Goal: Book appointment/travel/reservation

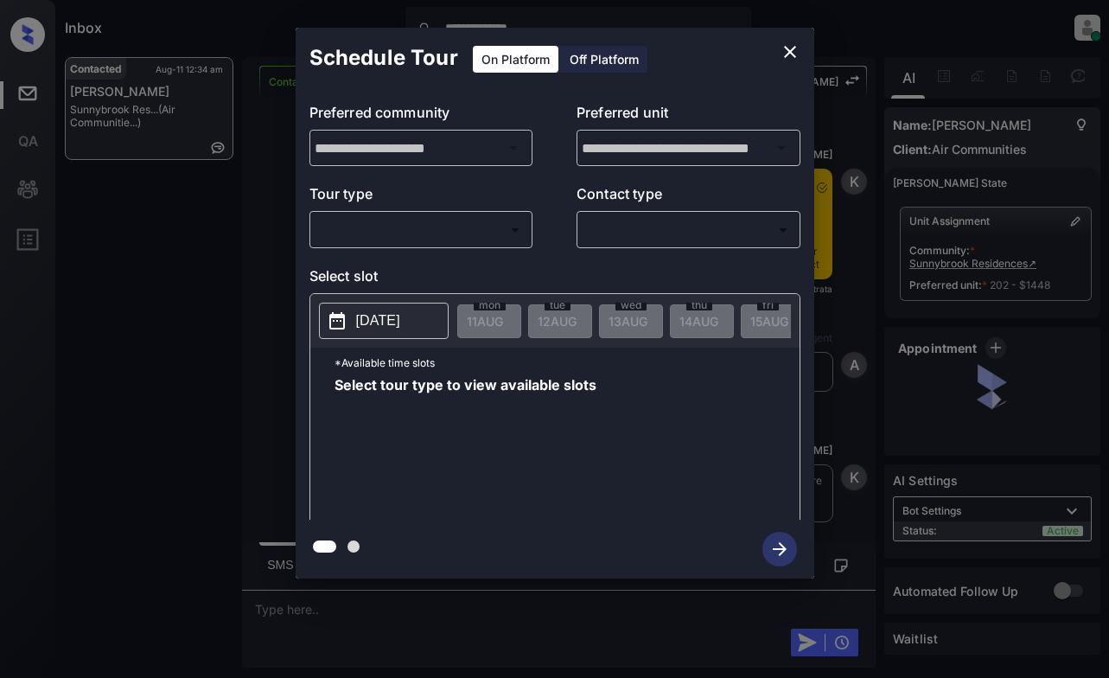
scroll to position [5646, 0]
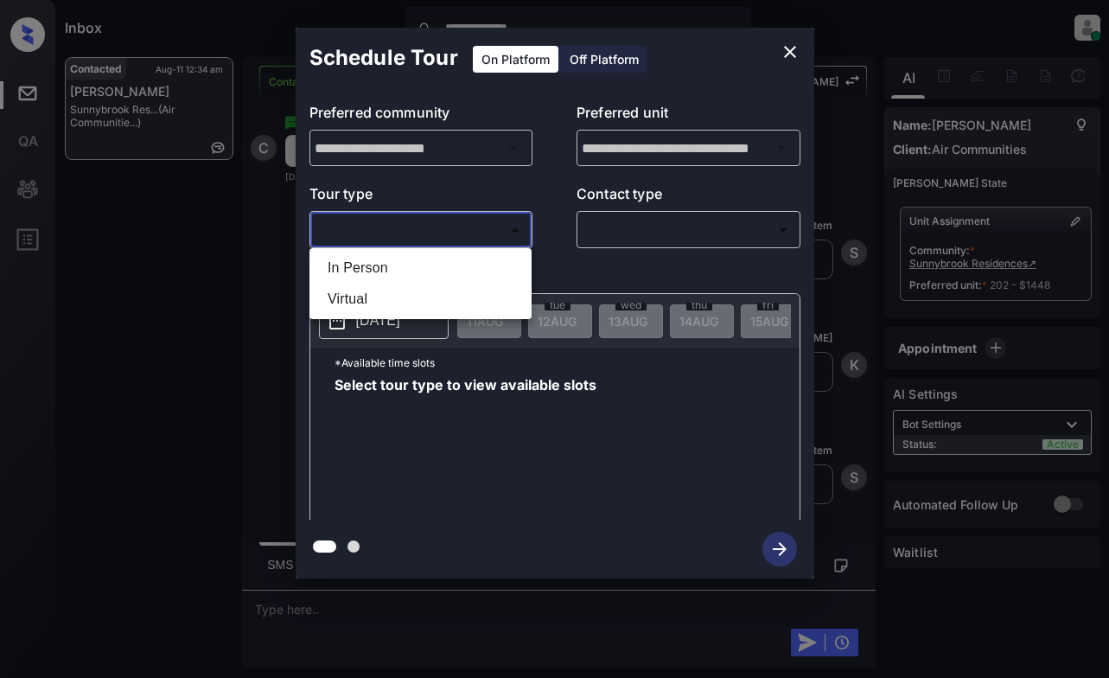
click at [488, 220] on body "**********" at bounding box center [554, 339] width 1109 height 678
click at [473, 255] on li "In Person" at bounding box center [420, 267] width 213 height 31
type input "********"
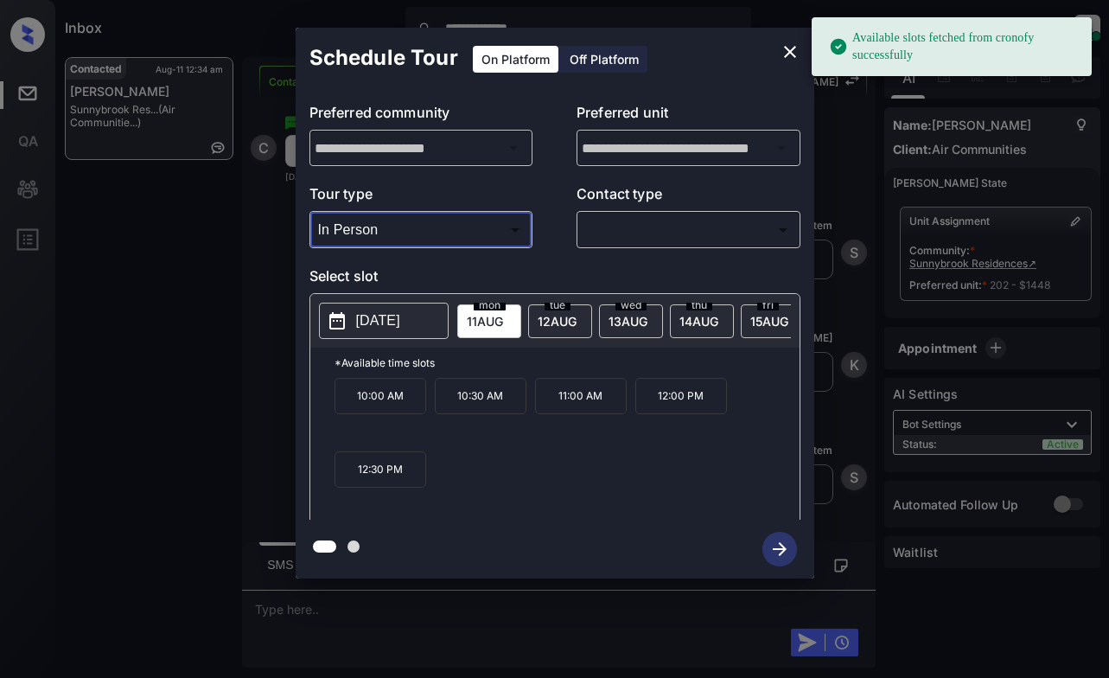
click at [392, 322] on p "[DATE]" at bounding box center [378, 320] width 44 height 21
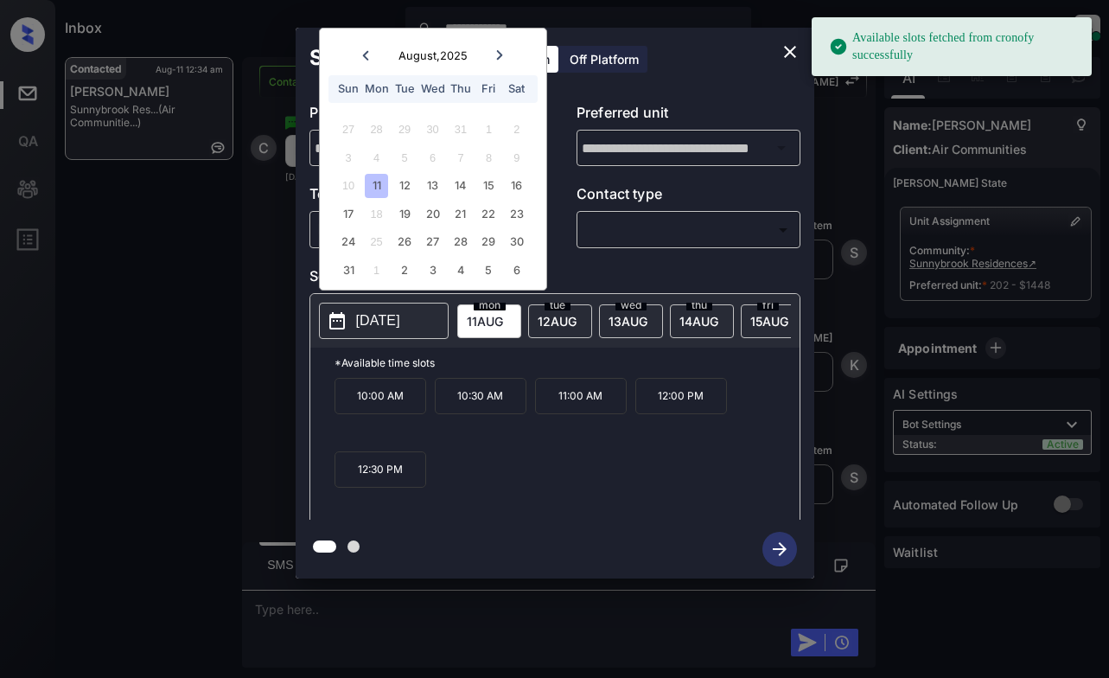
click at [499, 54] on icon at bounding box center [499, 55] width 10 height 10
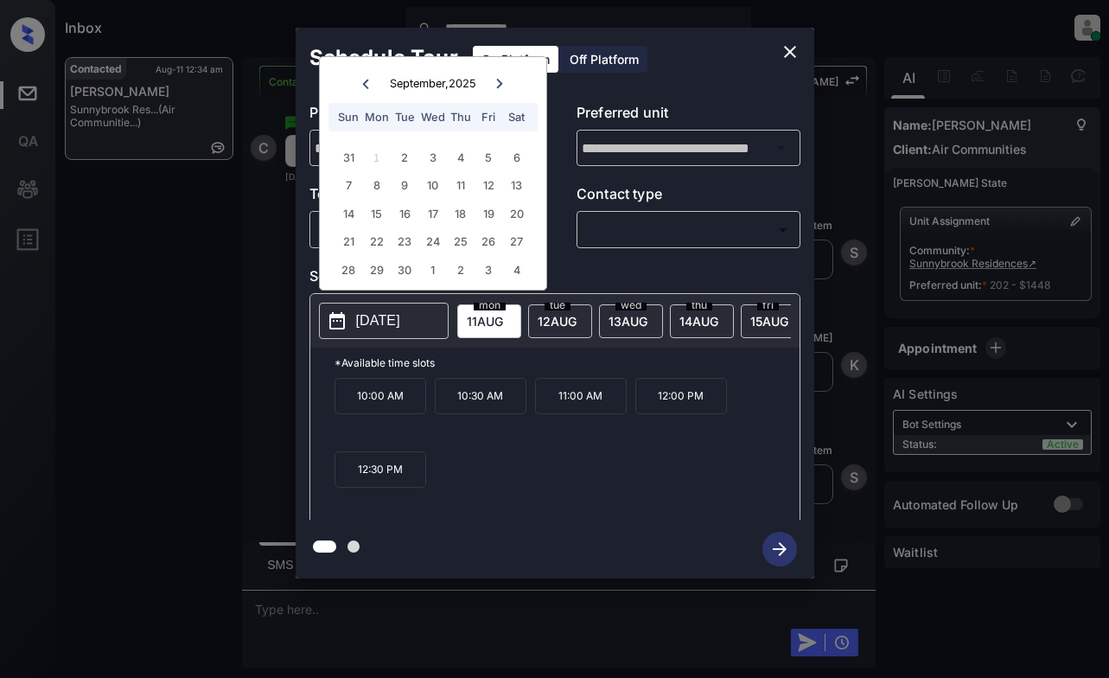
click at [495, 82] on icon at bounding box center [499, 84] width 10 height 10
click at [787, 54] on icon "close" at bounding box center [790, 52] width 12 height 12
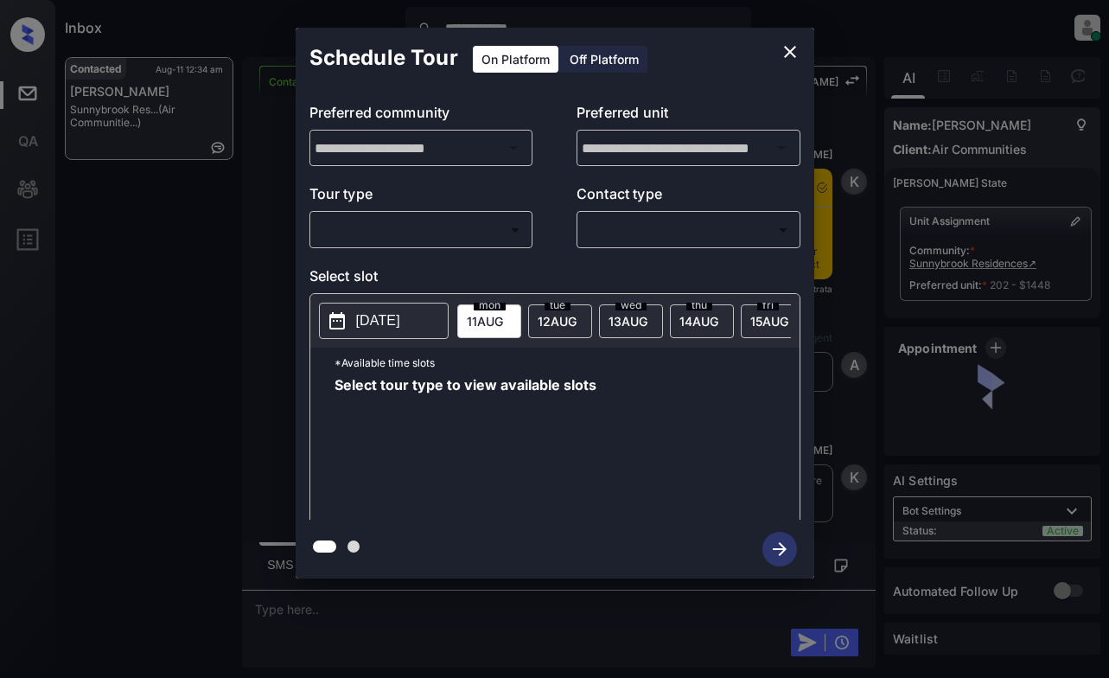
scroll to position [1866, 0]
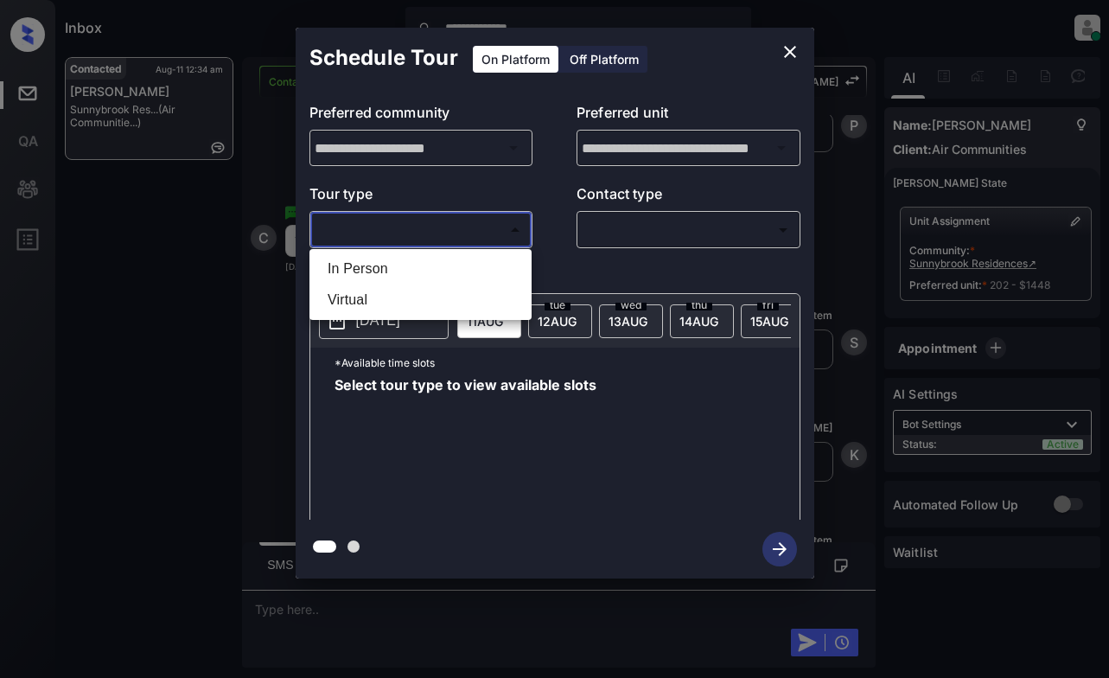
click at [451, 230] on body "**********" at bounding box center [554, 339] width 1109 height 678
click at [451, 264] on li "In Person" at bounding box center [420, 268] width 213 height 31
type input "********"
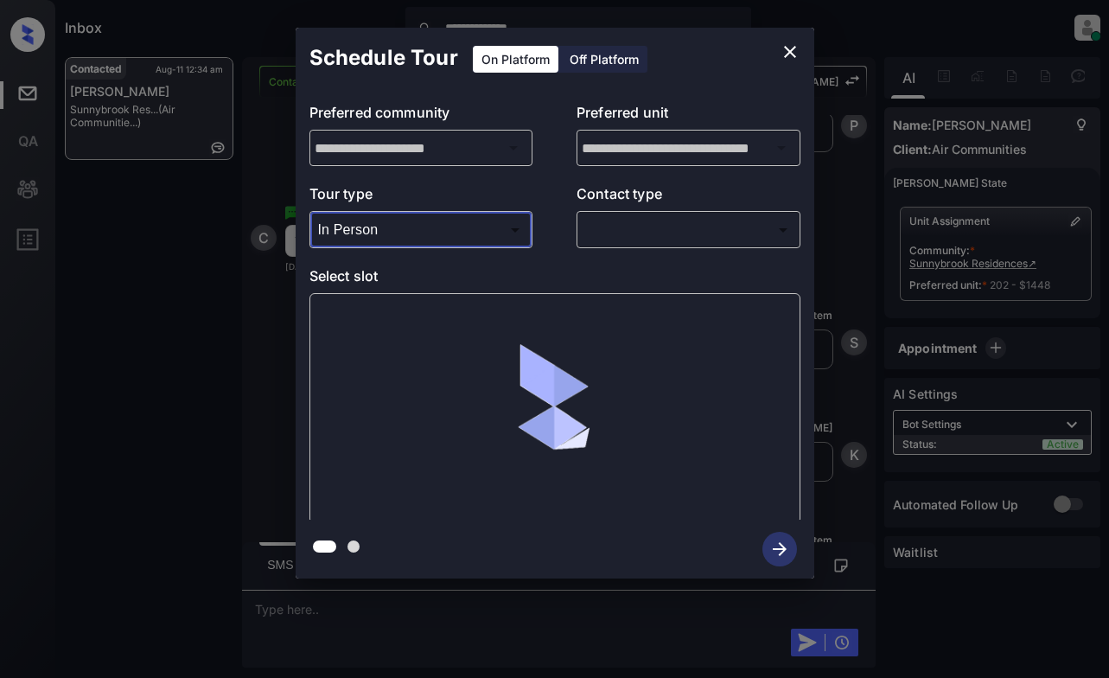
click at [795, 51] on icon "close" at bounding box center [790, 51] width 21 height 21
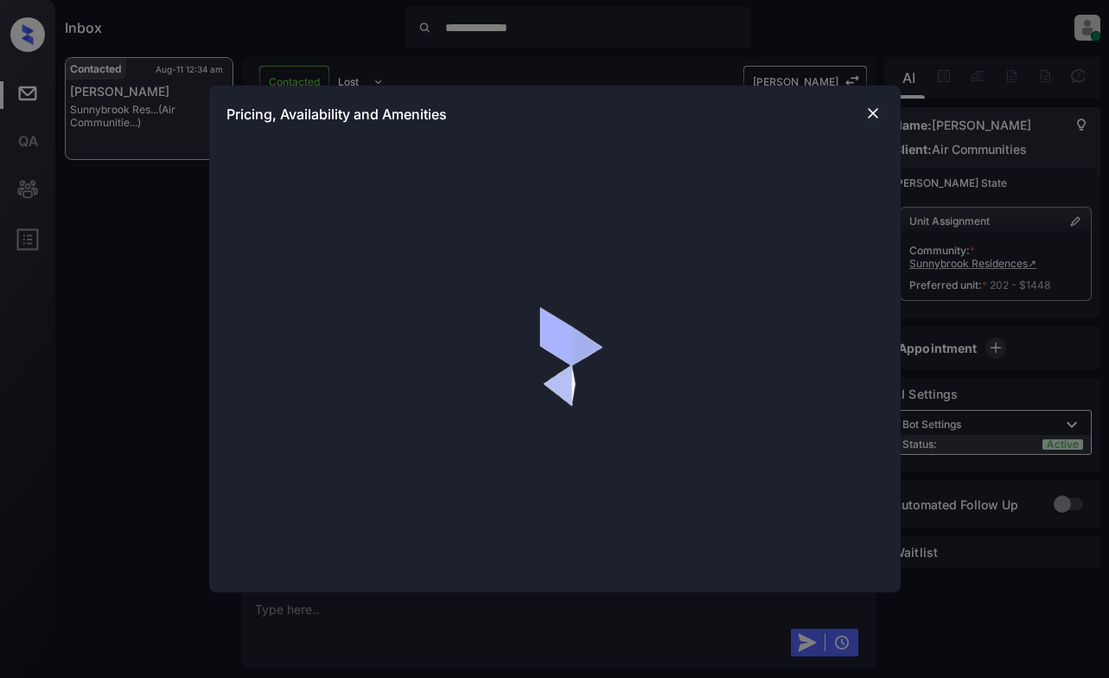
scroll to position [1866, 0]
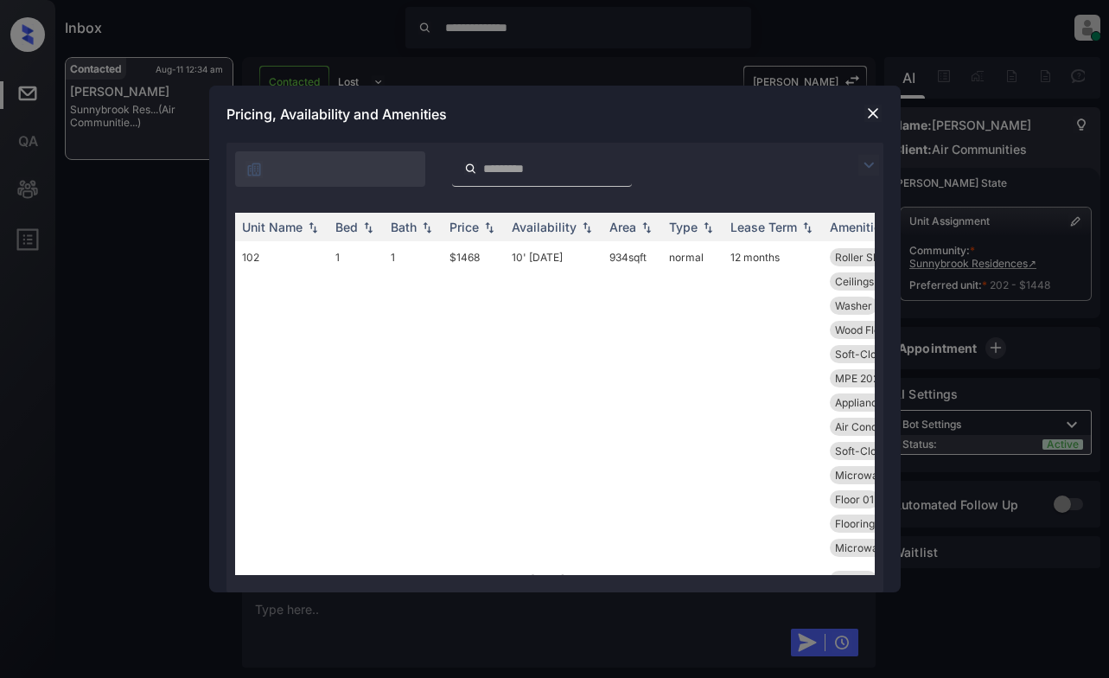
click at [859, 156] on img at bounding box center [868, 165] width 21 height 21
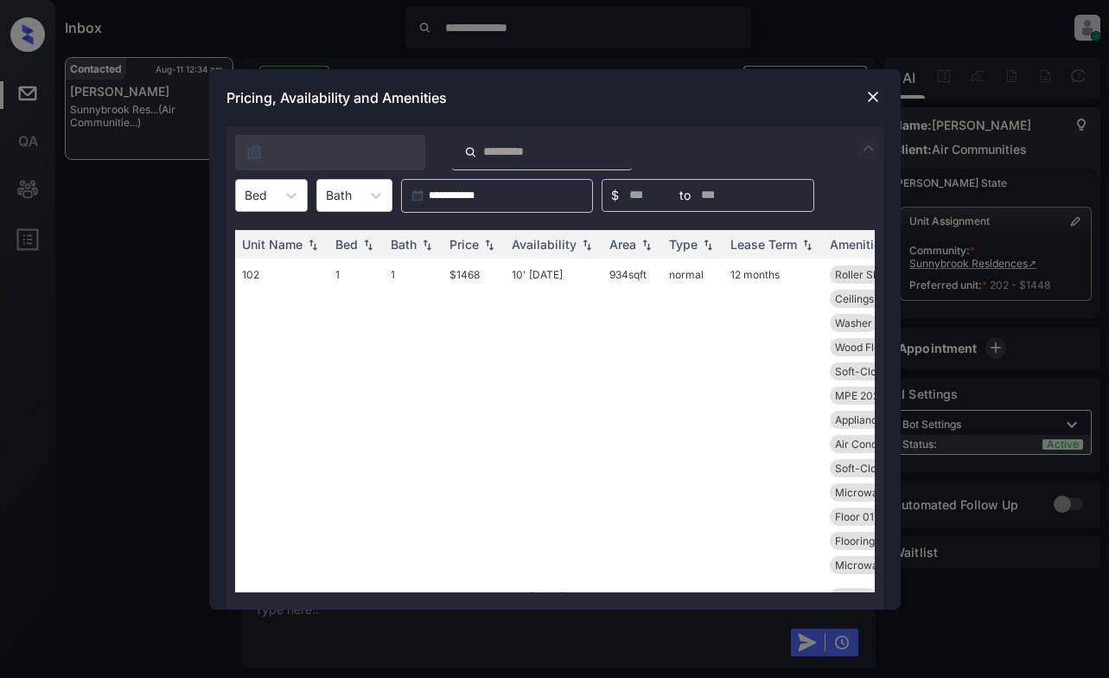
click at [263, 207] on div "Bed" at bounding box center [256, 194] width 40 height 25
click at [271, 263] on div "1" at bounding box center [271, 268] width 73 height 31
click at [578, 248] on img at bounding box center [586, 244] width 17 height 12
click at [568, 241] on div "Availability" at bounding box center [544, 244] width 65 height 15
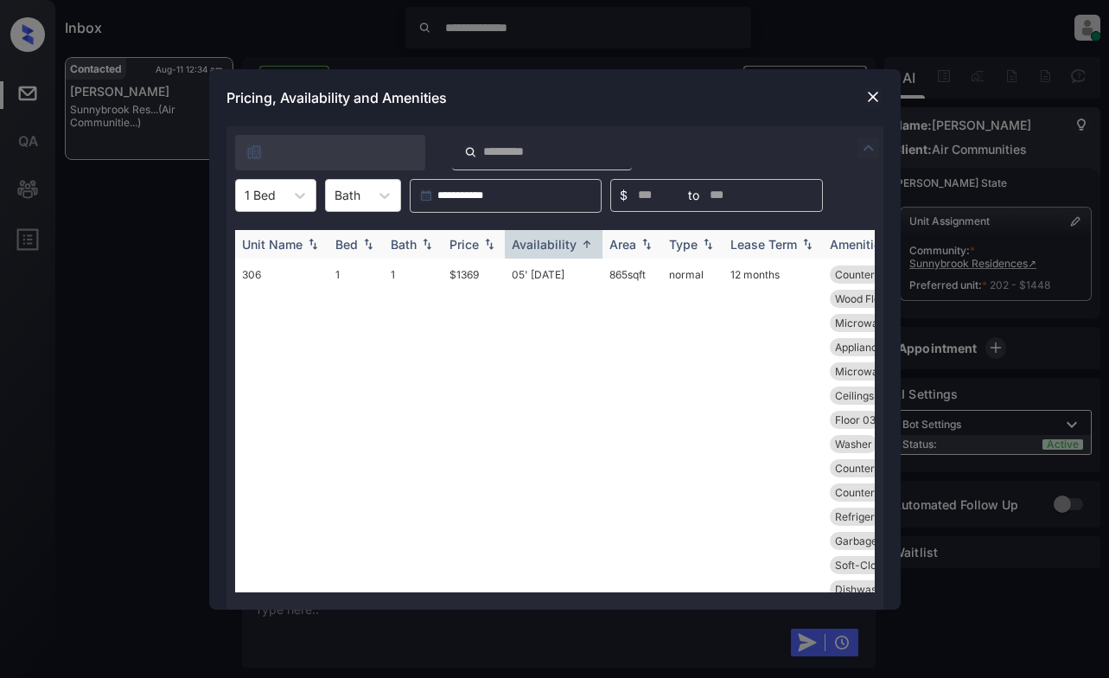
click at [578, 248] on img at bounding box center [586, 244] width 17 height 13
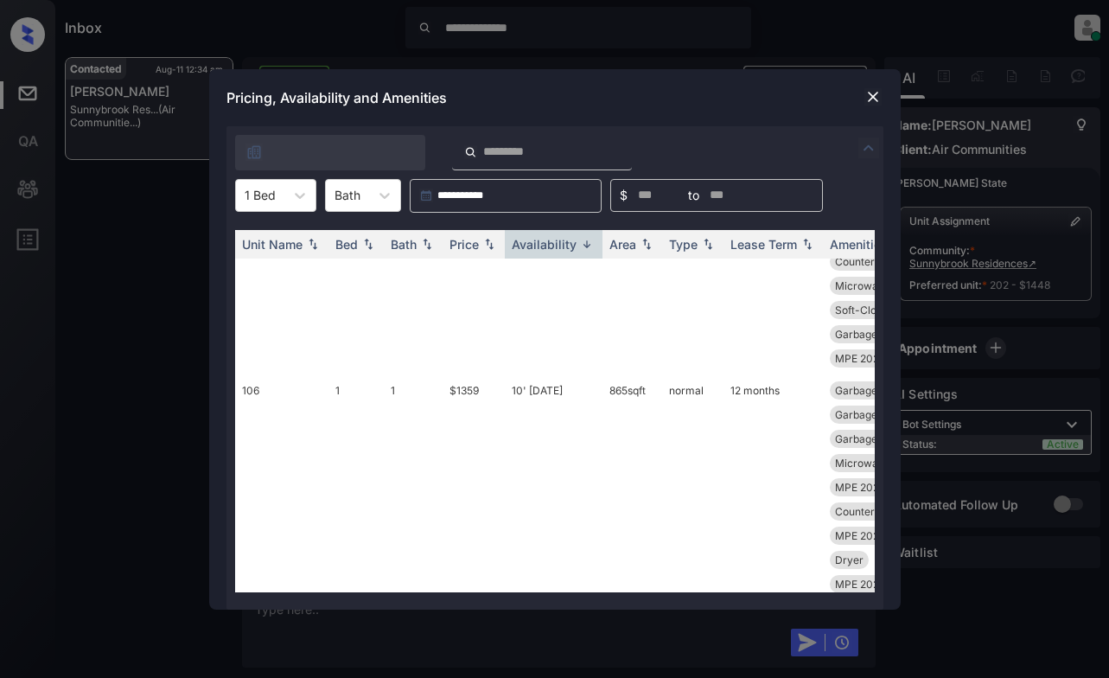
scroll to position [3370, 0]
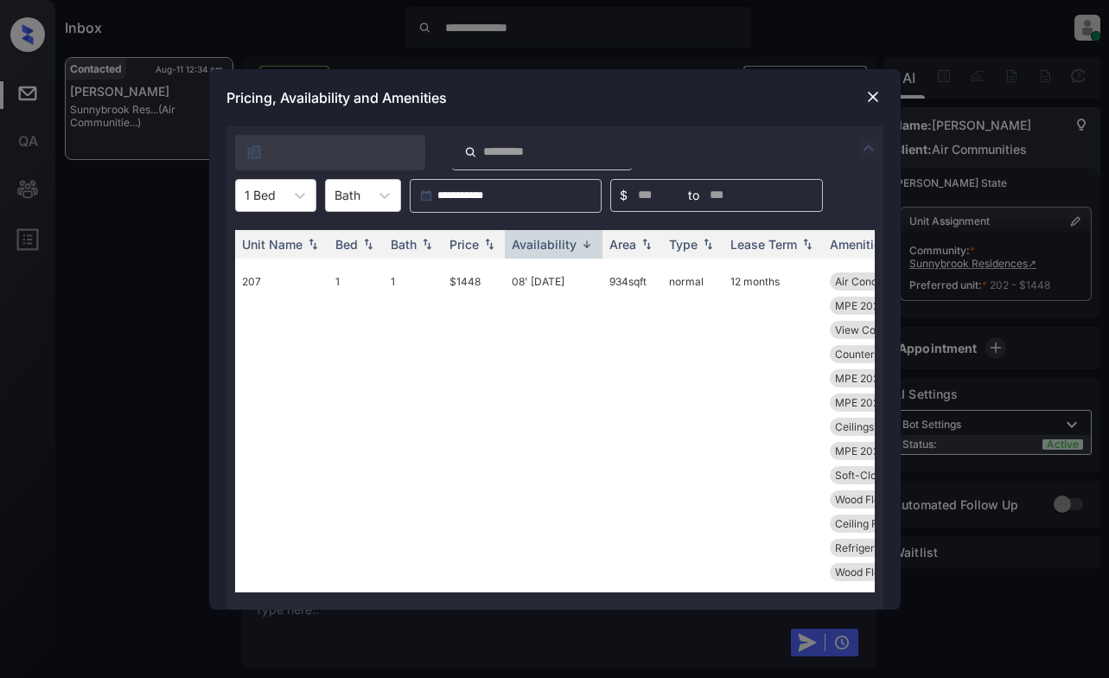
click at [872, 92] on img at bounding box center [872, 96] width 17 height 17
